Goal: Task Accomplishment & Management: Use online tool/utility

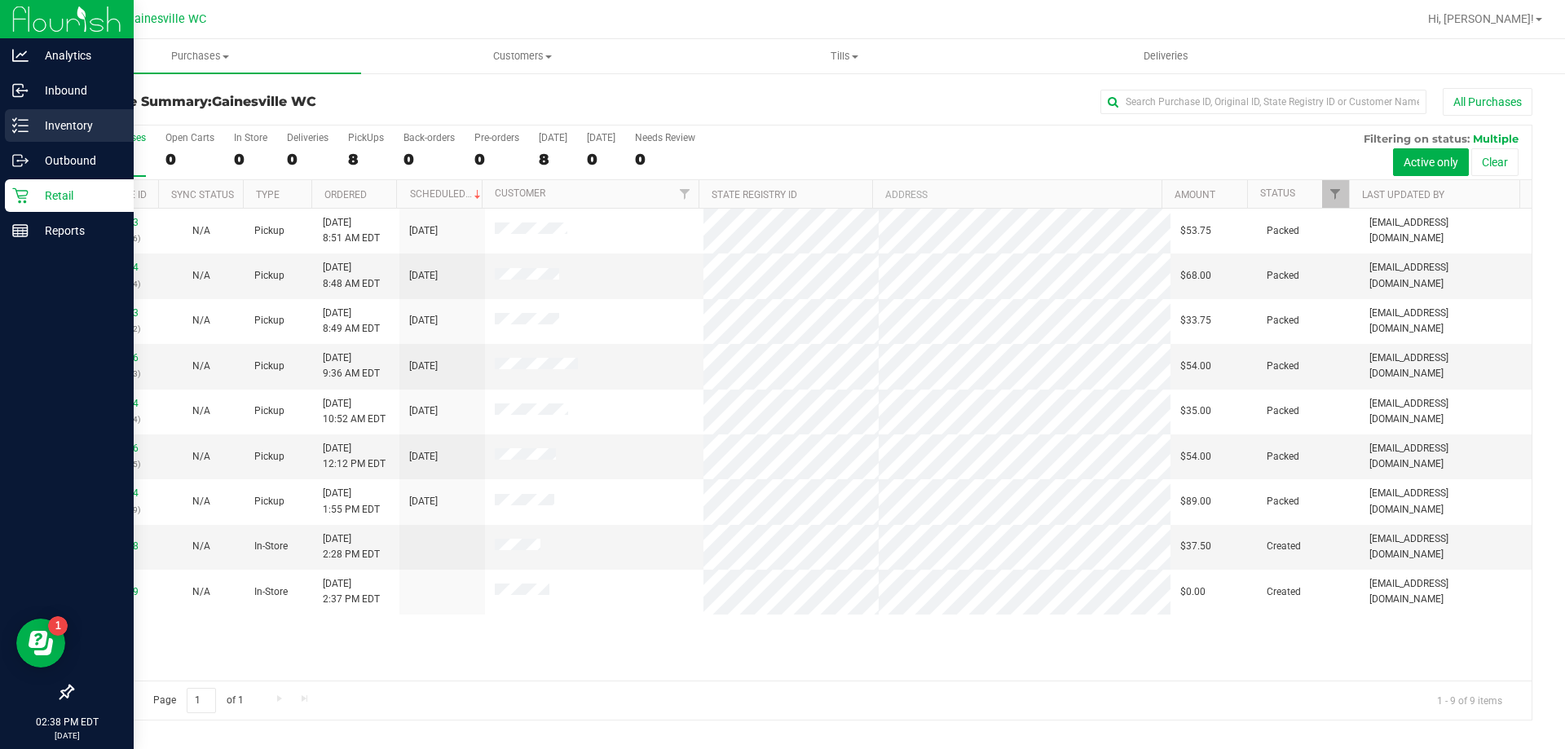
click at [29, 131] on p "Inventory" at bounding box center [78, 126] width 98 height 20
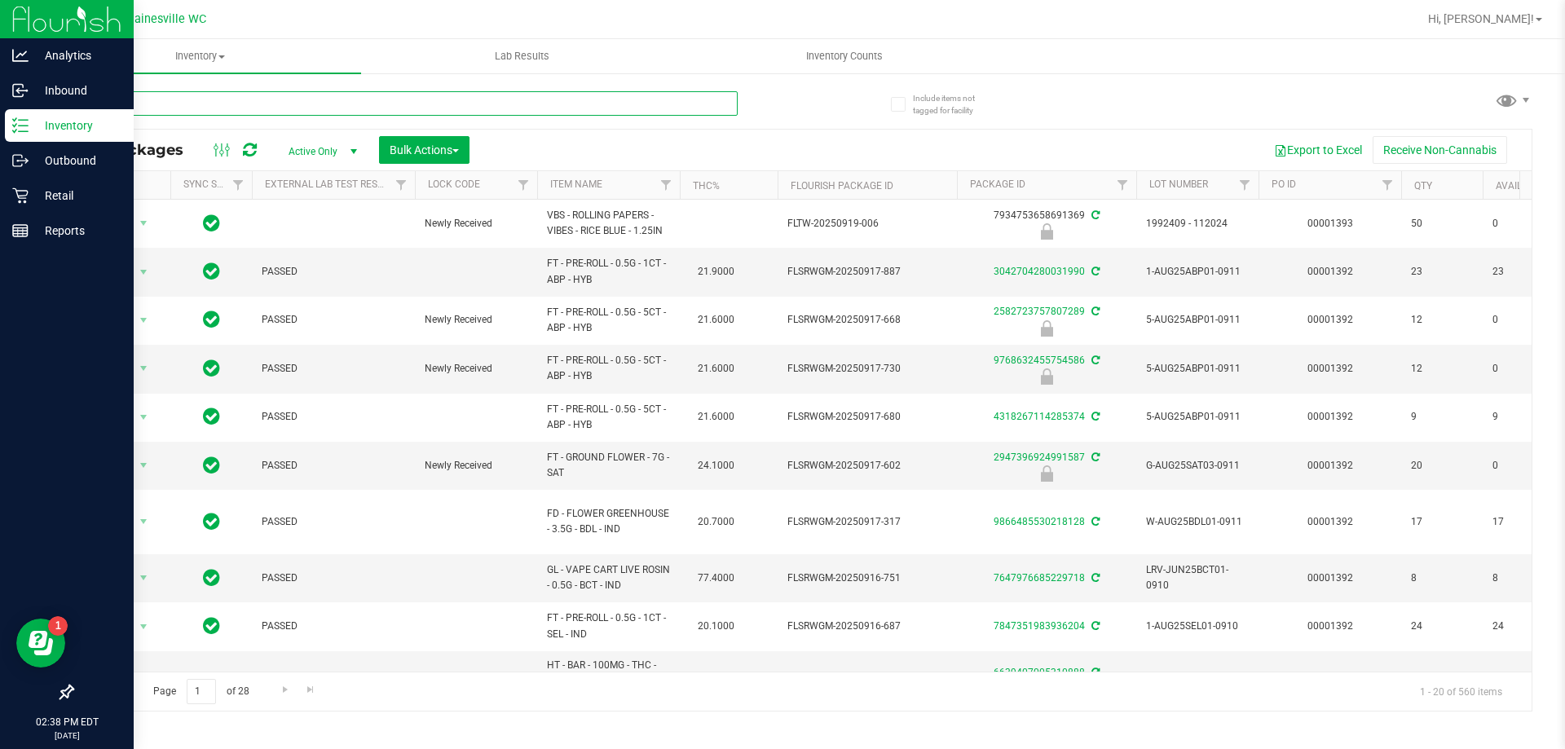
click at [319, 101] on input "text" at bounding box center [405, 103] width 666 height 24
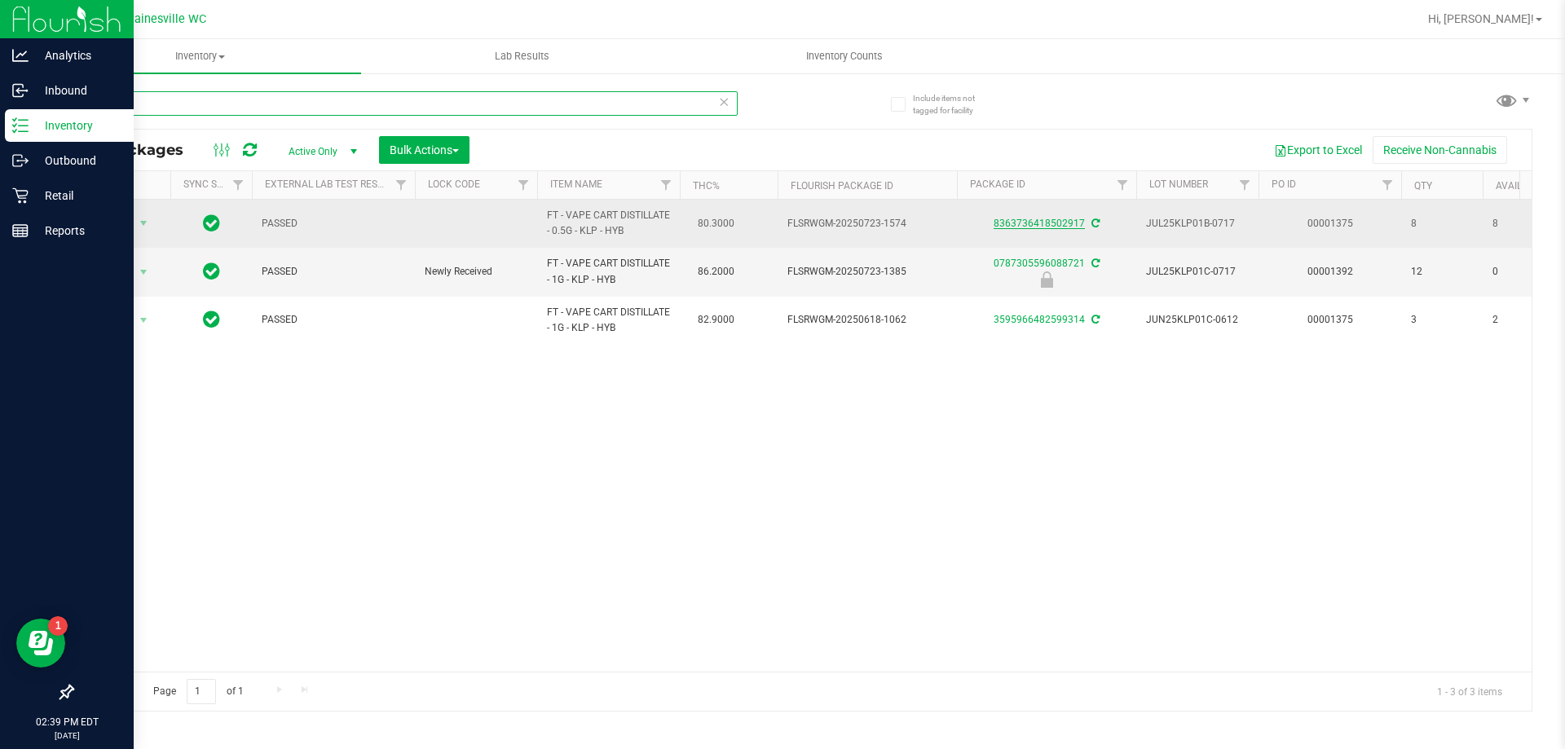
type input "klp"
click at [1051, 222] on link "8363736418502917" at bounding box center [1038, 223] width 91 height 11
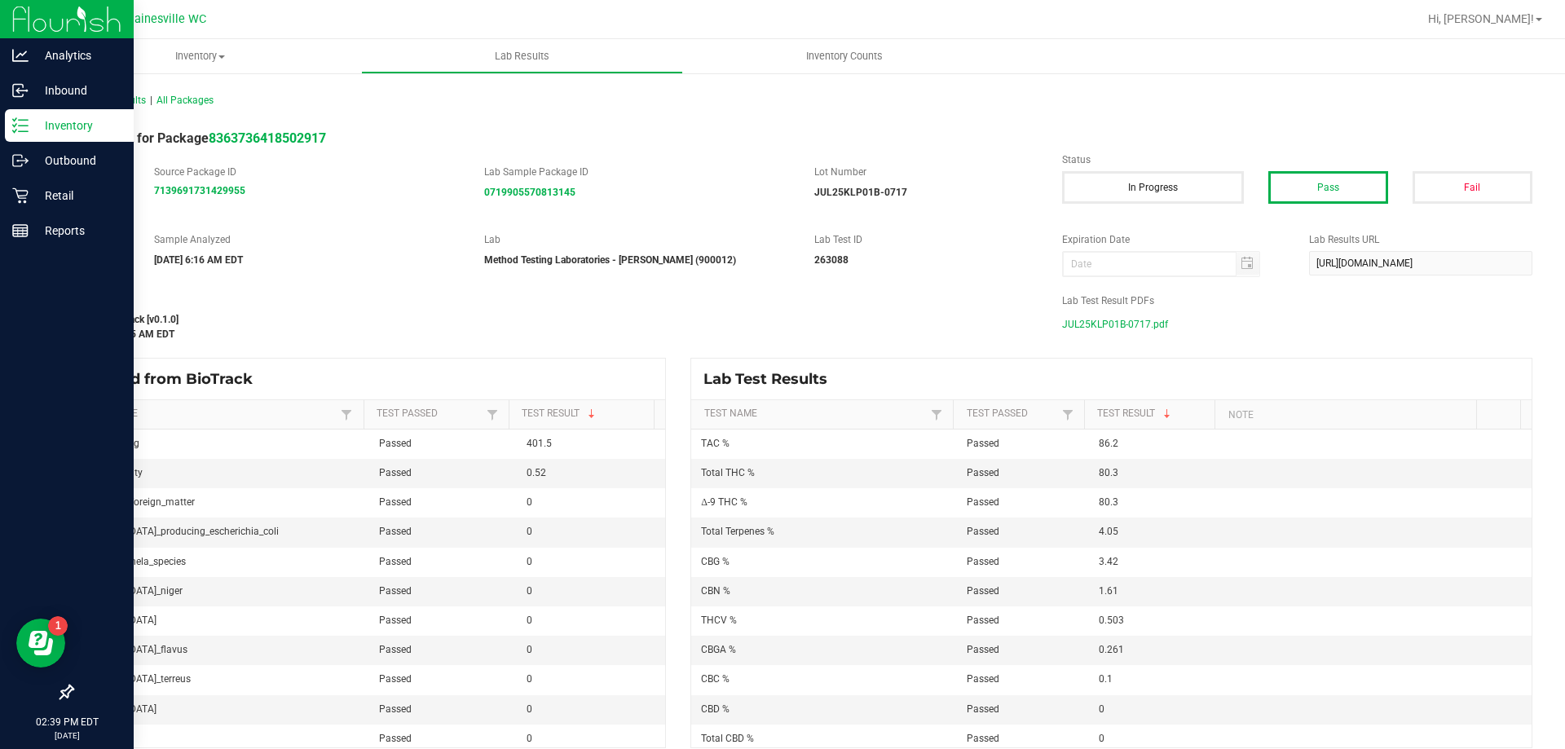
click at [1103, 320] on span "JUL25KLP01B-0717.pdf" at bounding box center [1115, 324] width 106 height 24
click at [24, 190] on icon at bounding box center [20, 195] width 16 height 16
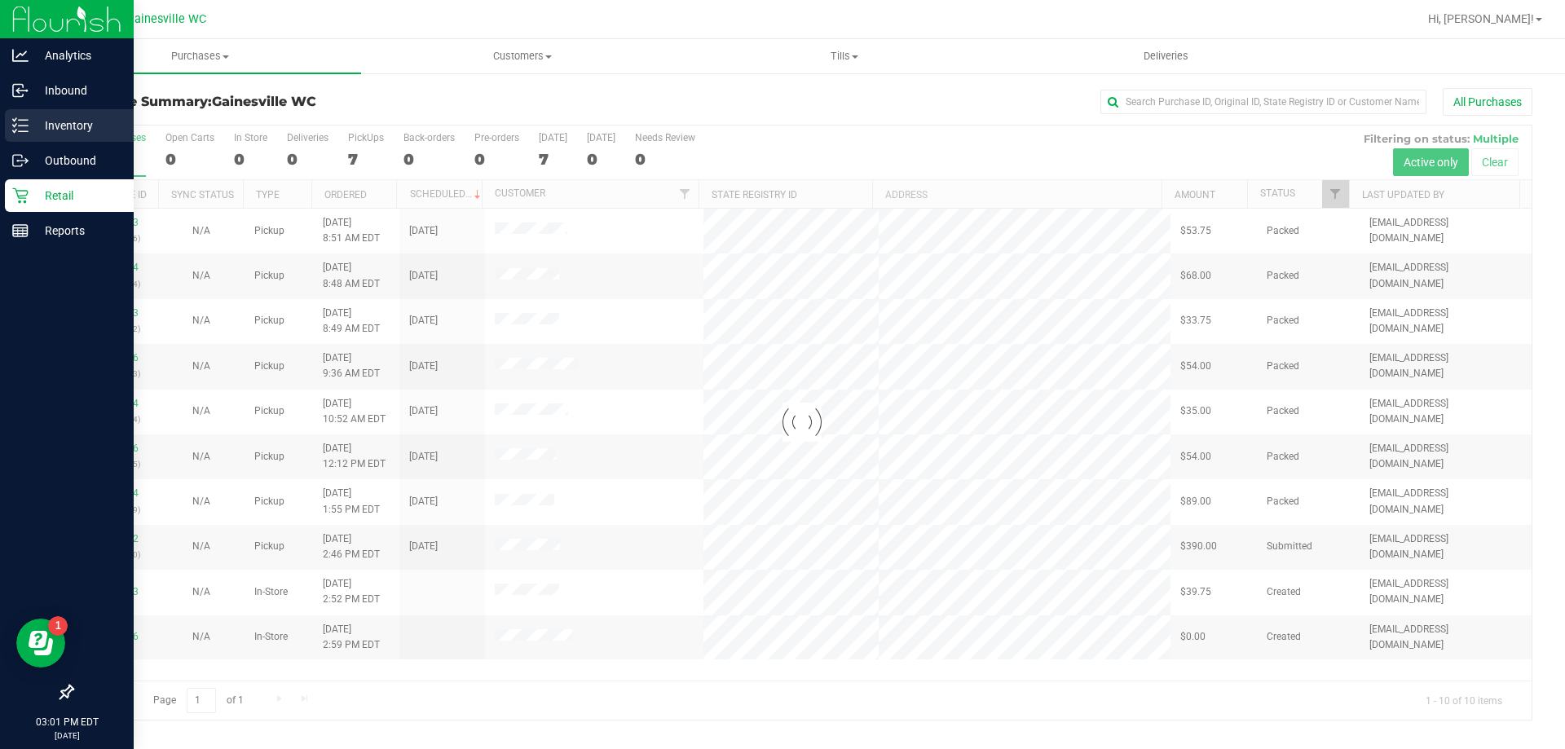
click at [38, 132] on p "Inventory" at bounding box center [78, 126] width 98 height 20
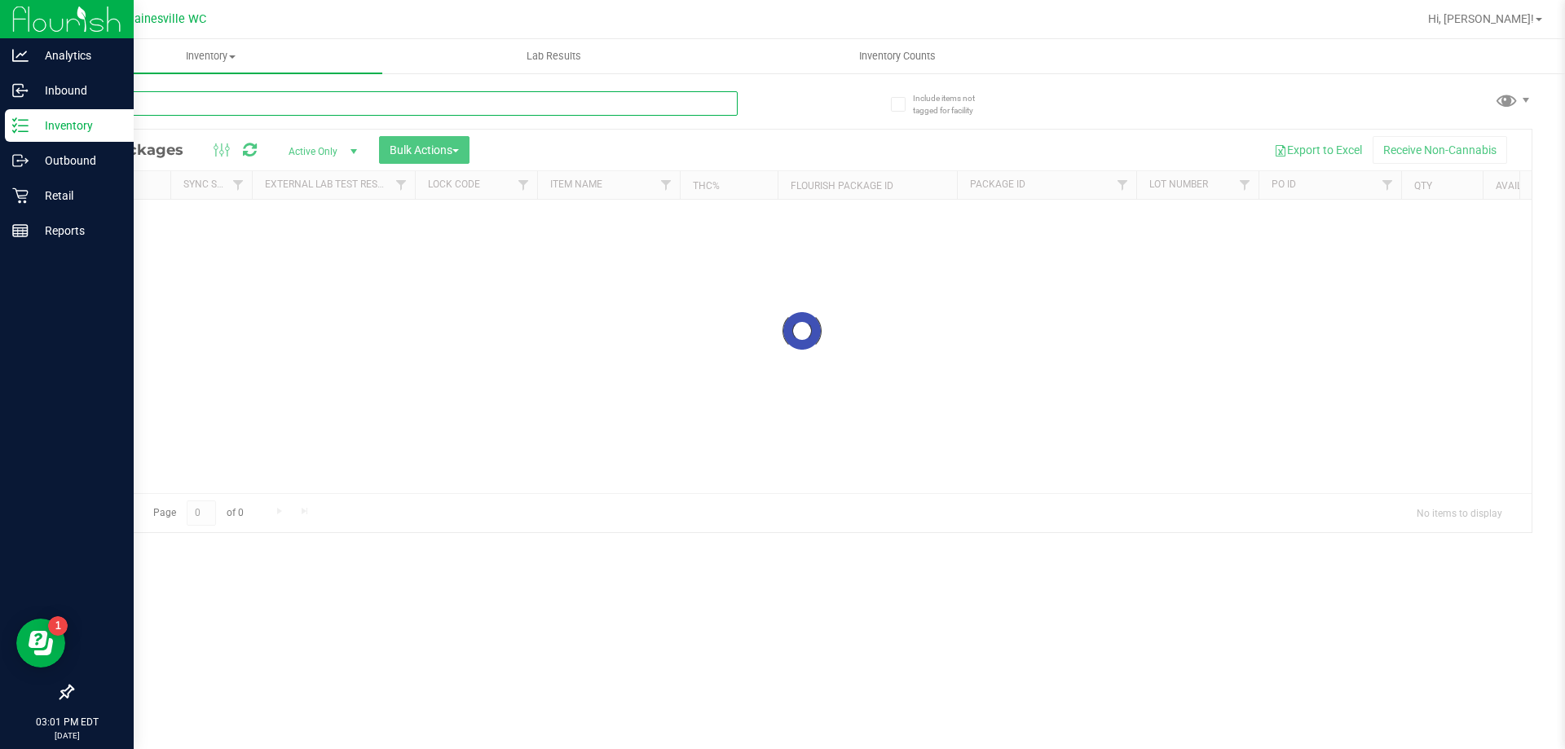
drag, startPoint x: 395, startPoint y: 118, endPoint x: 401, endPoint y: 108, distance: 12.0
click at [401, 108] on input "text" at bounding box center [405, 103] width 666 height 24
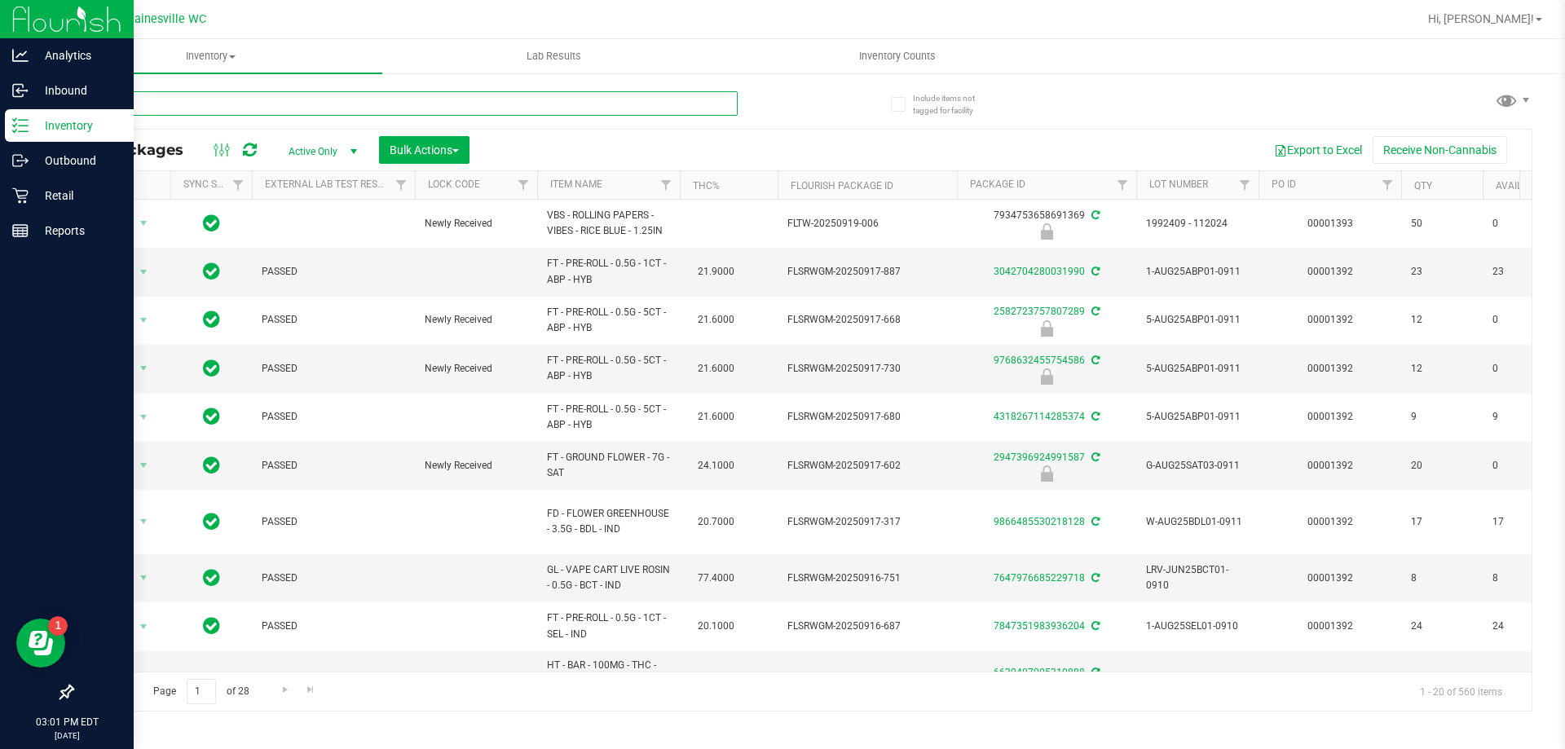
type input "live rosin"
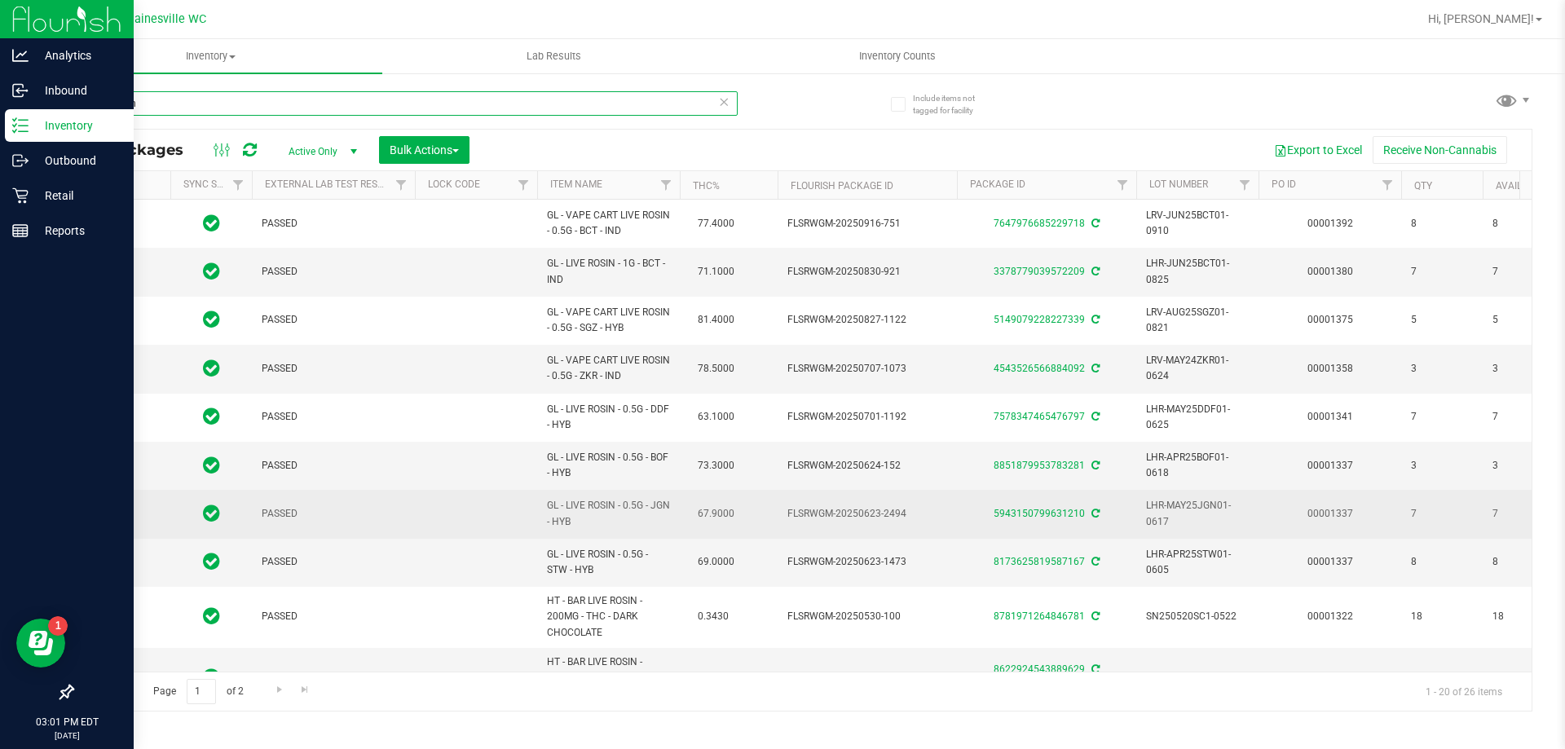
type input "[DATE]"
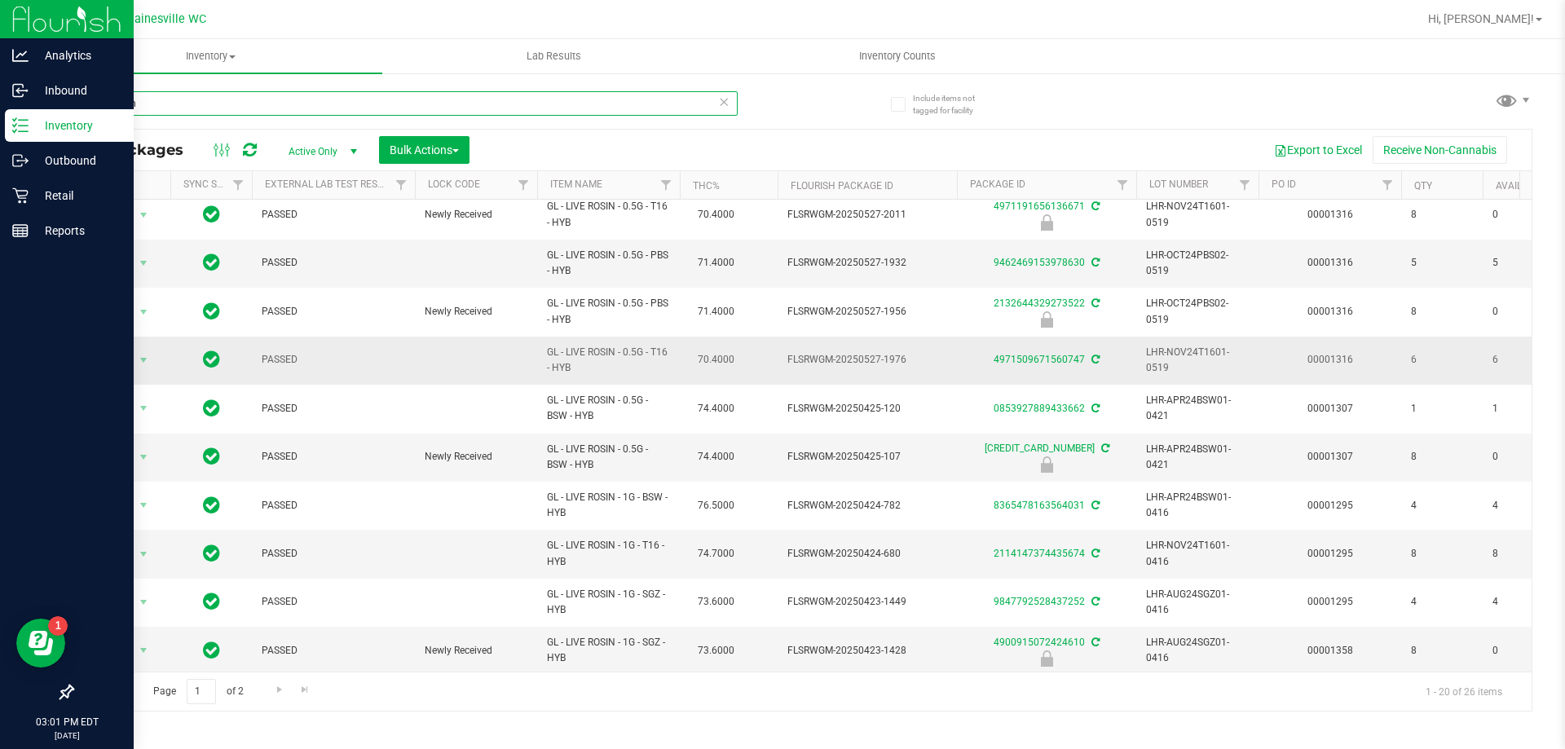
scroll to position [533, 0]
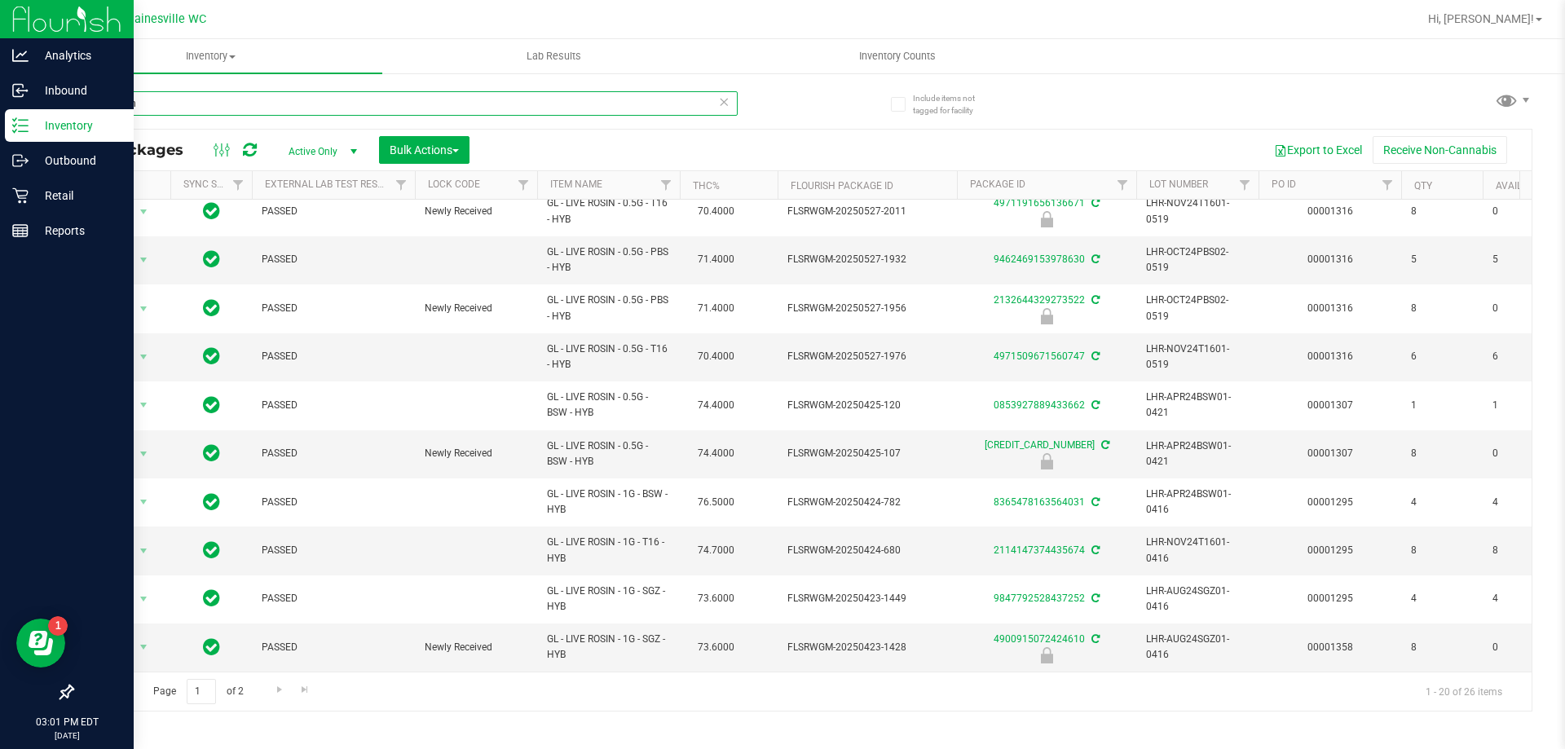
type input "live rosin"
click at [61, 192] on p "Retail" at bounding box center [78, 196] width 98 height 20
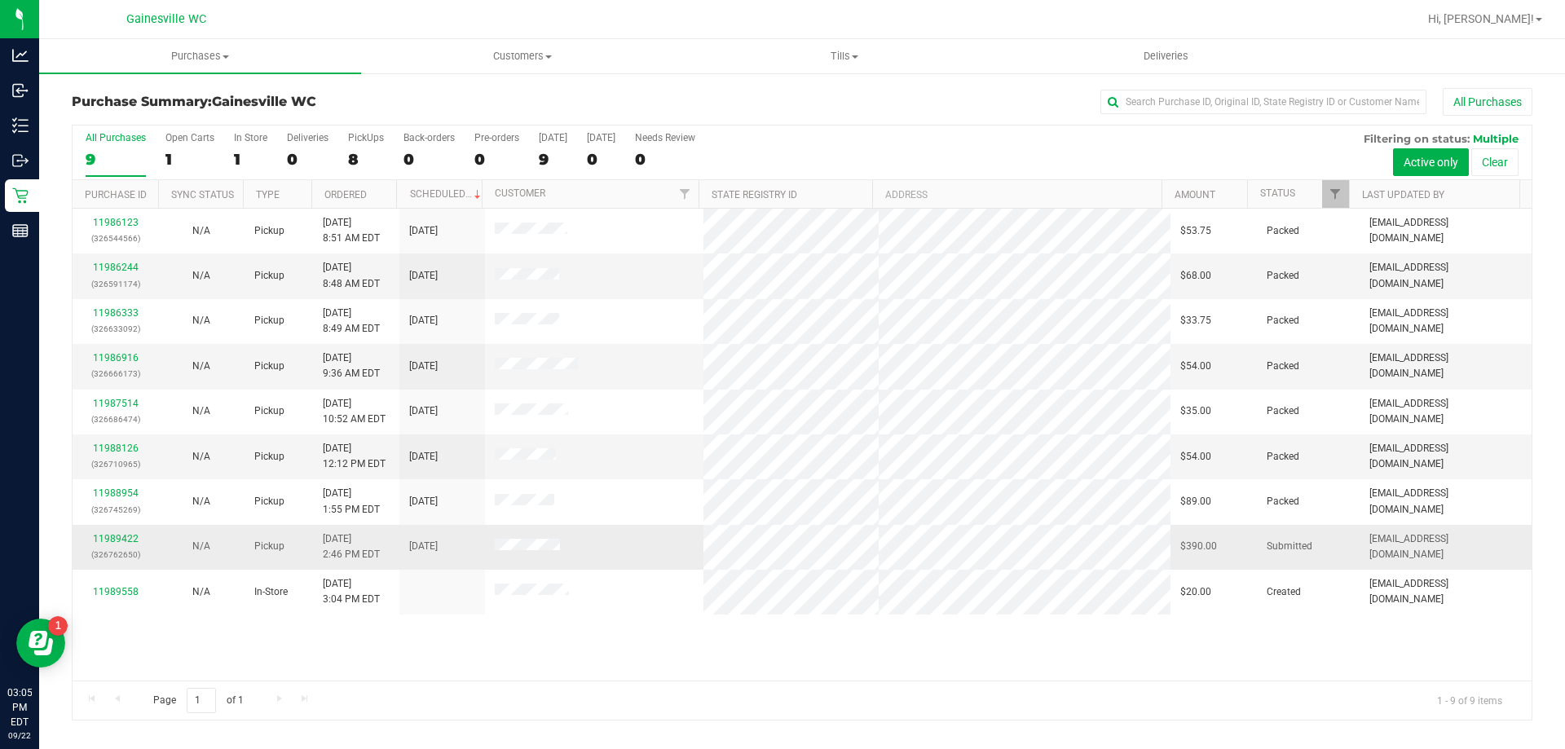
click at [116, 532] on div "11989422 (326762650)" at bounding box center [115, 546] width 66 height 31
click at [118, 535] on link "11989422" at bounding box center [116, 538] width 46 height 11
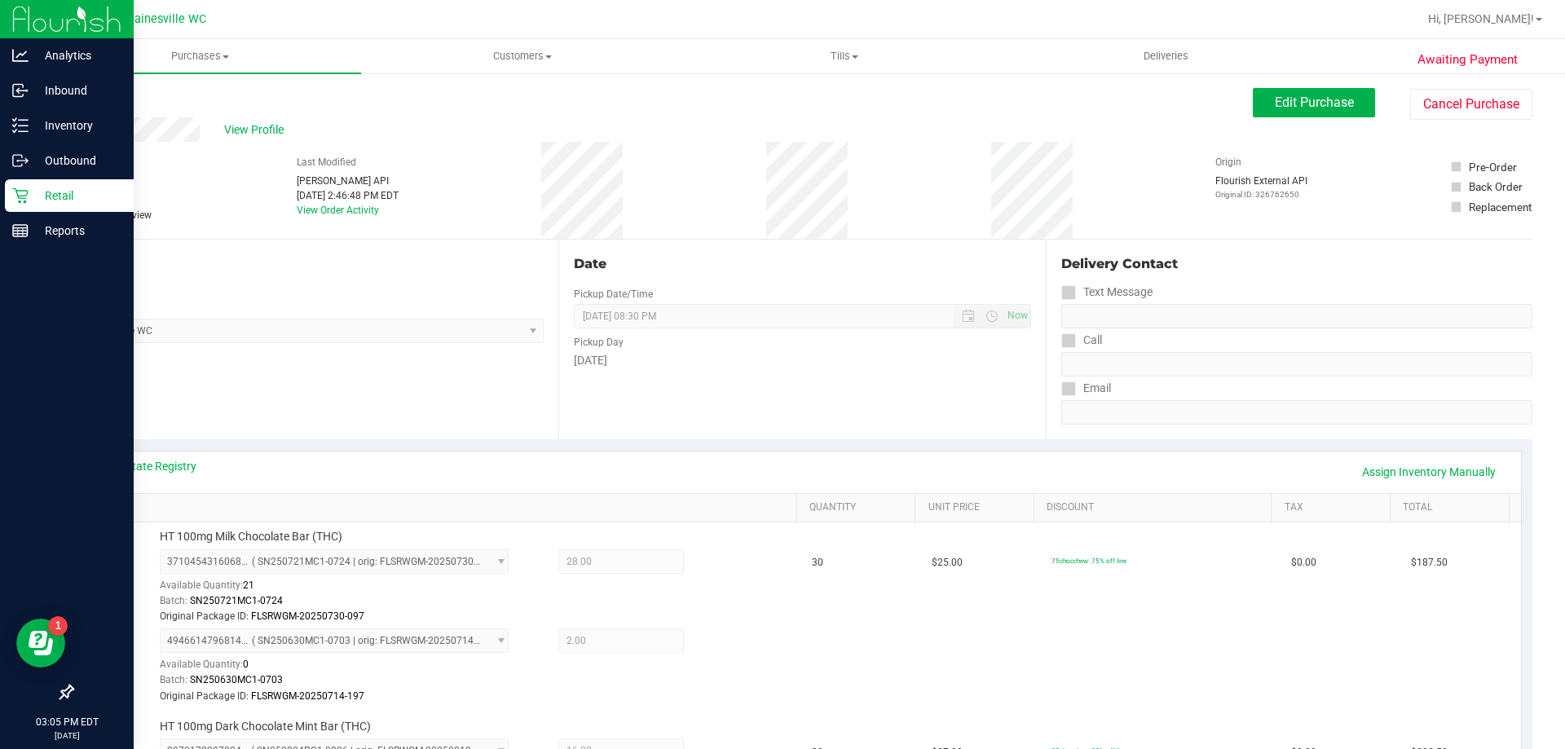
click at [19, 187] on icon at bounding box center [20, 195] width 16 height 16
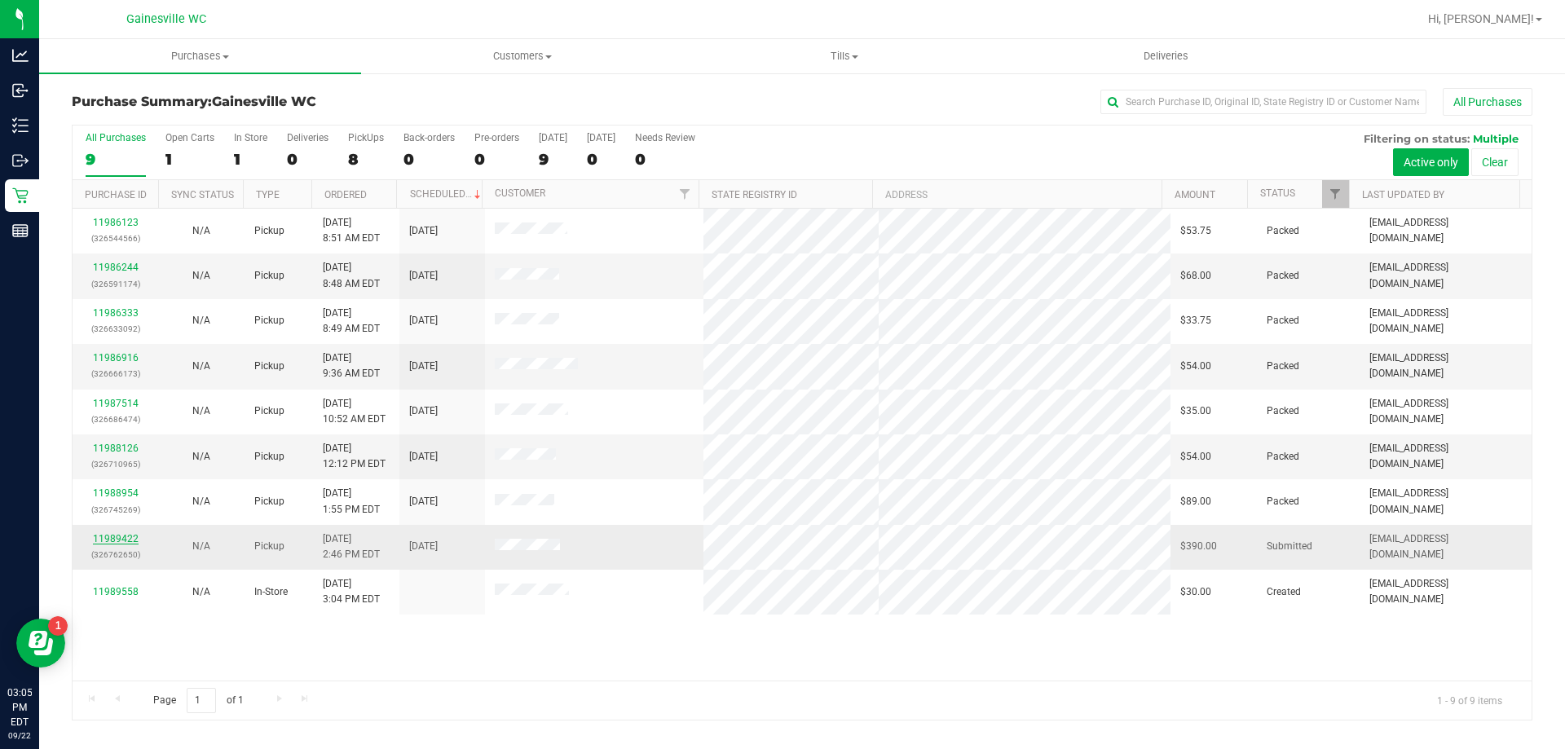
click at [121, 543] on link "11989422" at bounding box center [116, 538] width 46 height 11
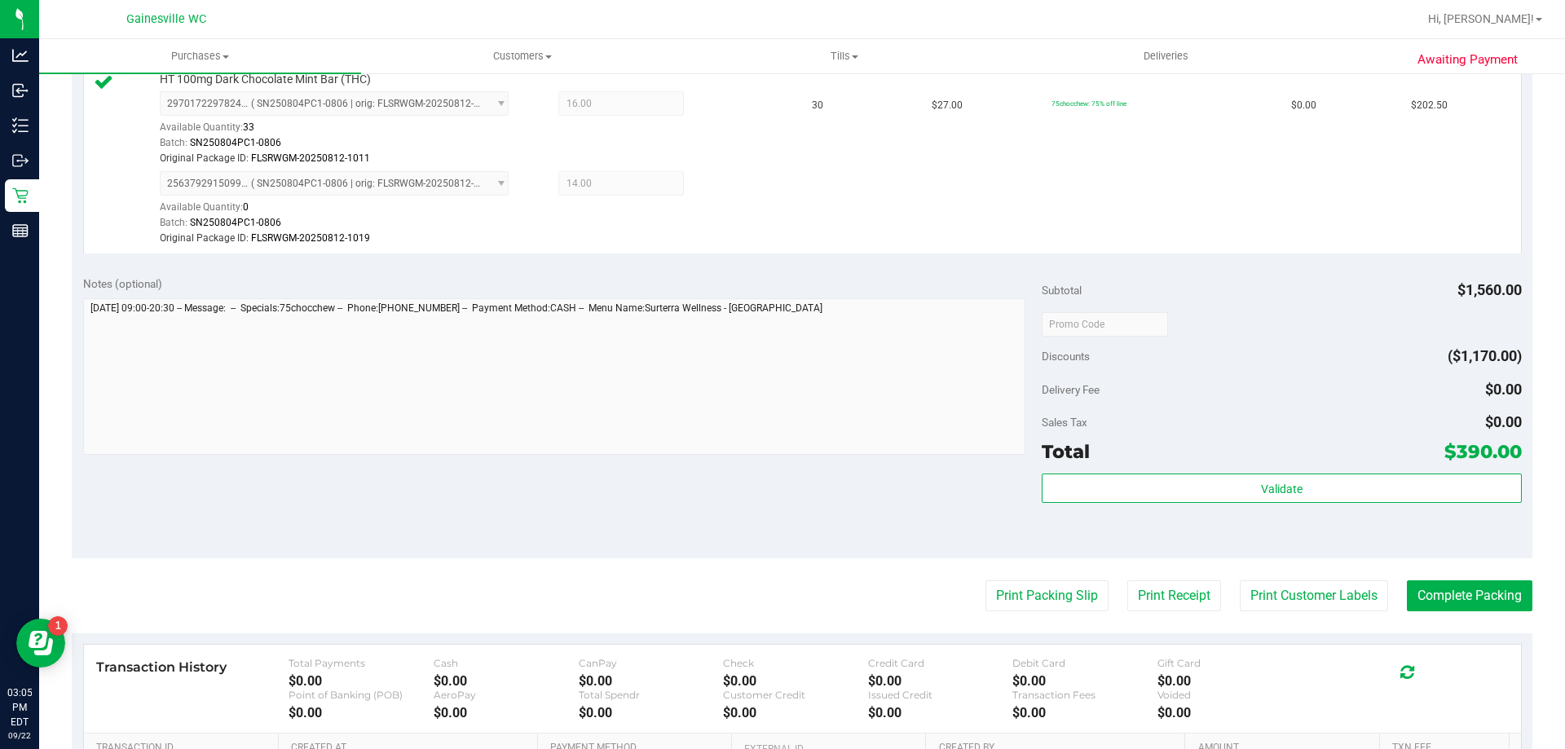
scroll to position [652, 0]
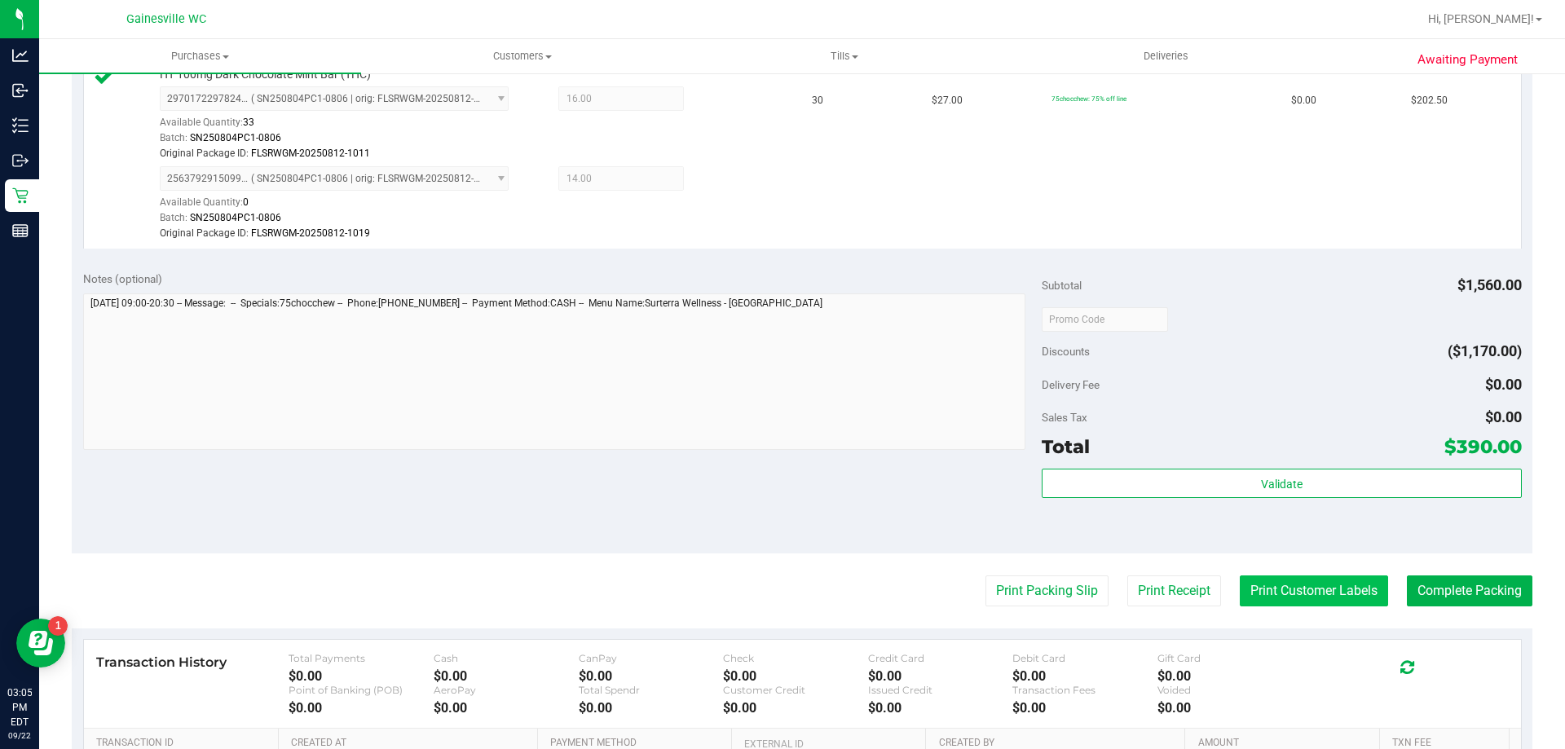
click at [1288, 592] on button "Print Customer Labels" at bounding box center [1314, 590] width 148 height 31
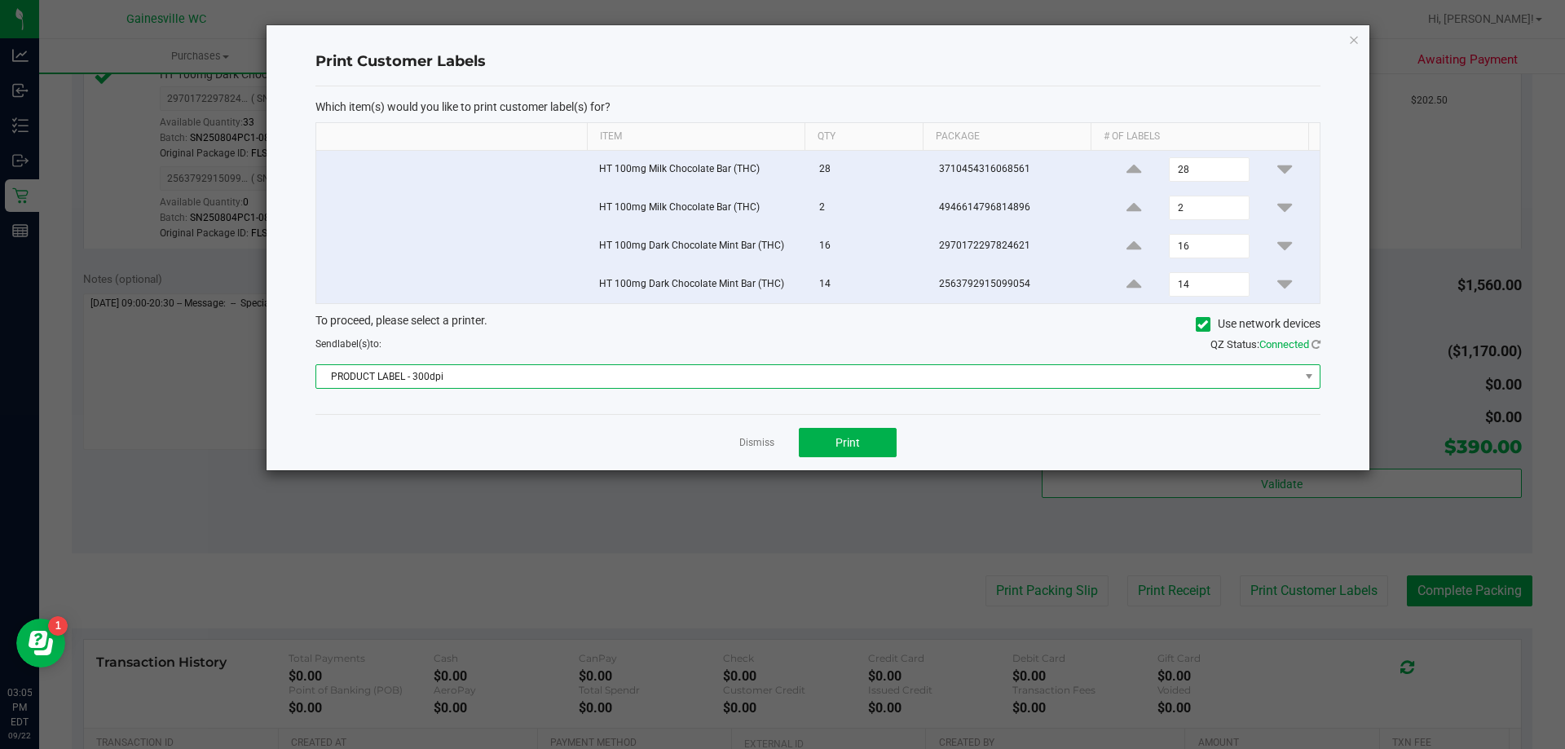
click at [702, 376] on span "PRODUCT LABEL - 300dpi" at bounding box center [807, 376] width 983 height 23
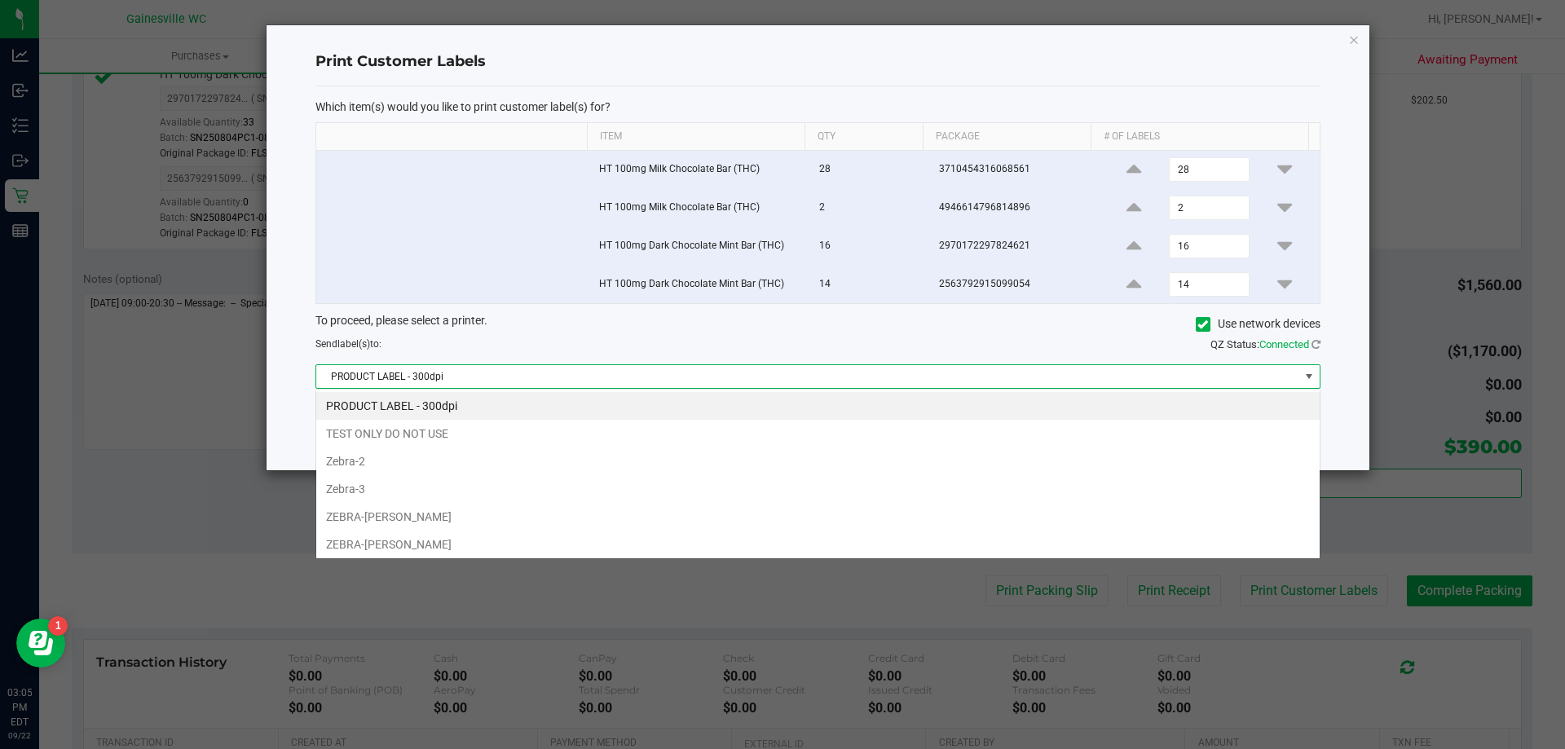
scroll to position [24, 1004]
click at [491, 541] on li "ZEBRA-[PERSON_NAME]" at bounding box center [817, 545] width 1003 height 28
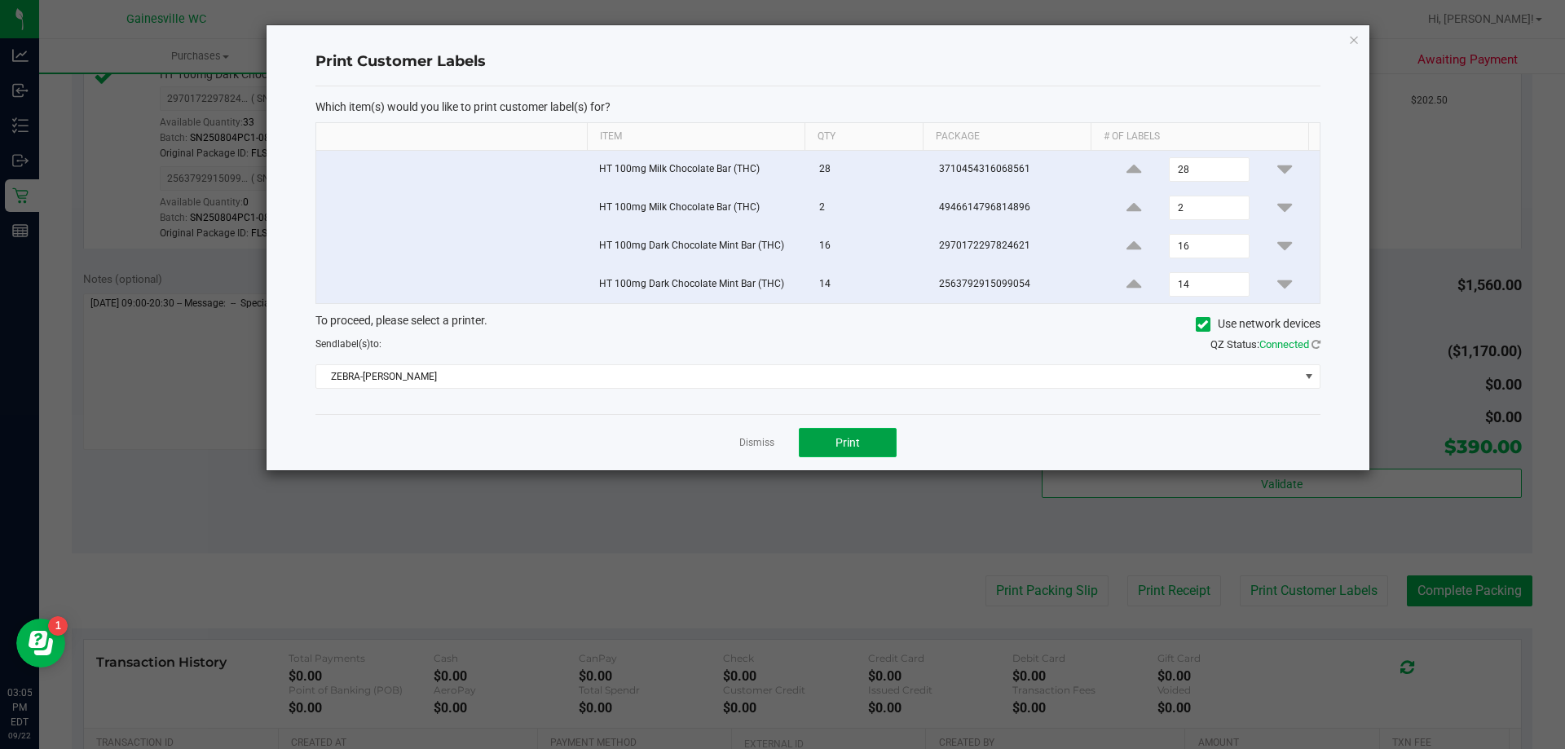
click at [839, 442] on span "Print" at bounding box center [847, 442] width 24 height 13
click at [1356, 34] on icon "button" at bounding box center [1353, 39] width 11 height 20
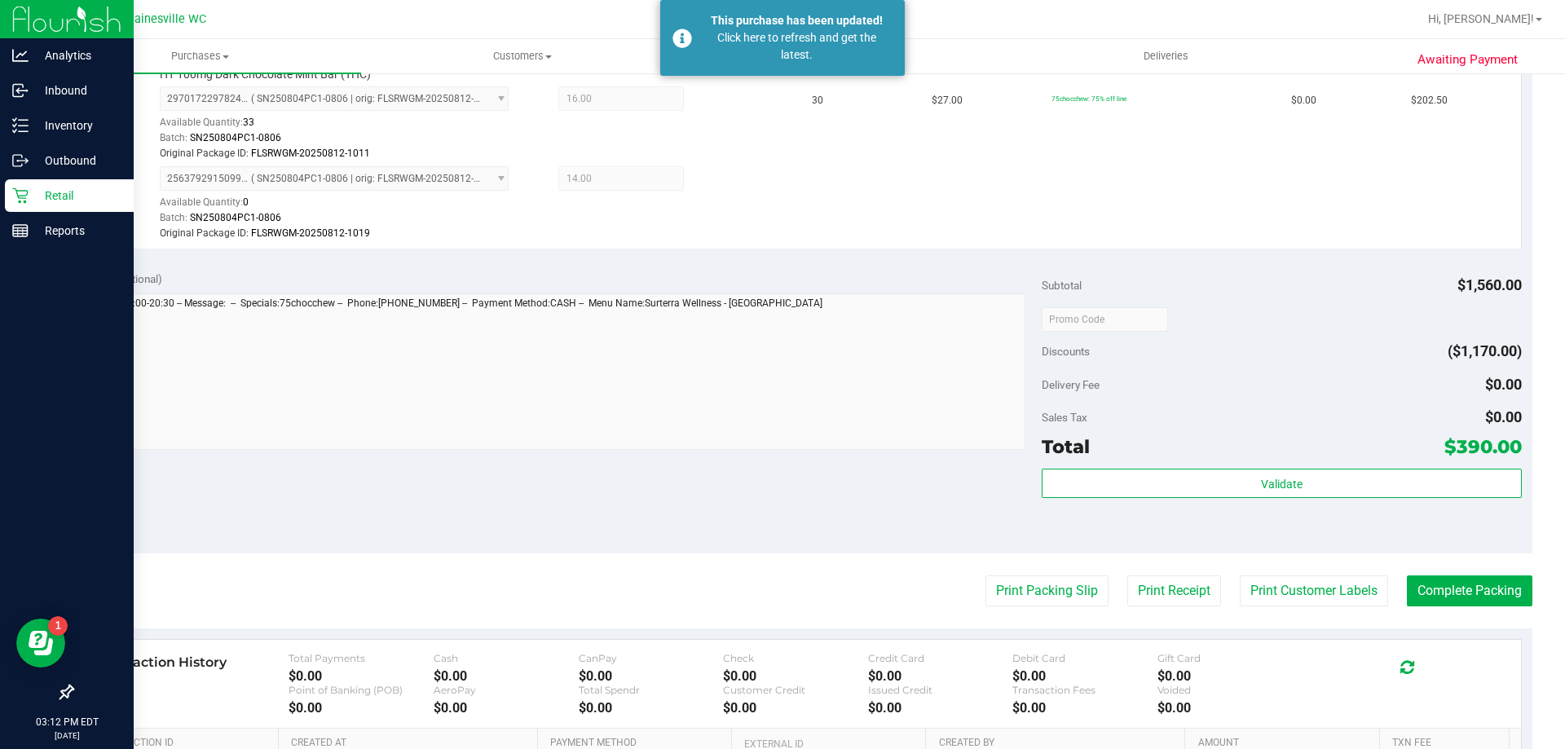
click at [33, 203] on p "Retail" at bounding box center [78, 196] width 98 height 20
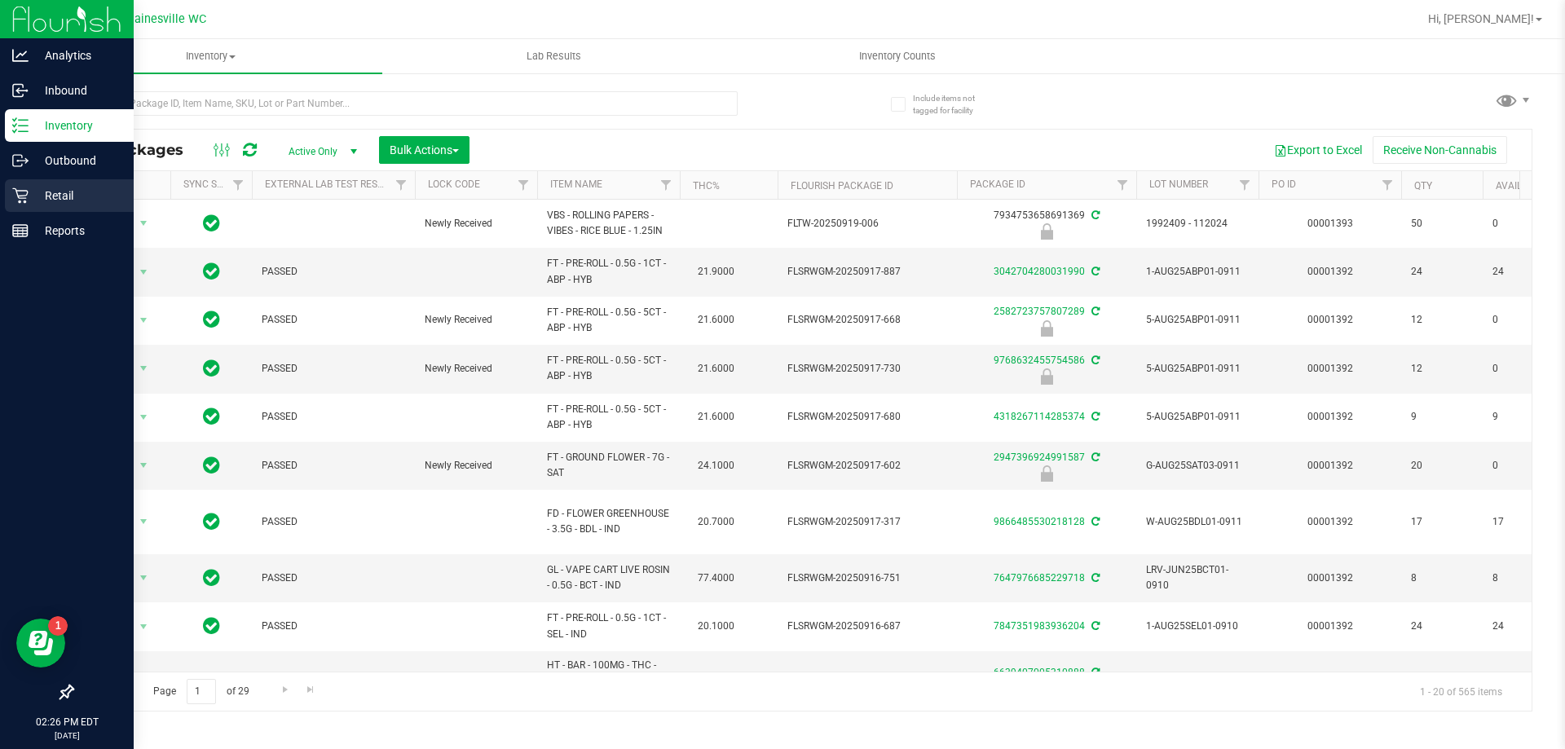
click at [33, 187] on p "Retail" at bounding box center [78, 196] width 98 height 20
